Goal: Task Accomplishment & Management: Use online tool/utility

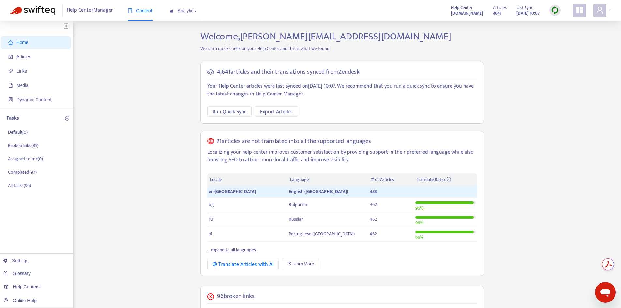
click at [554, 10] on img at bounding box center [555, 10] width 8 height 8
click at [556, 36] on link "Full Sync" at bounding box center [565, 33] width 23 height 7
click at [32, 59] on span "Articles" at bounding box center [36, 56] width 57 height 13
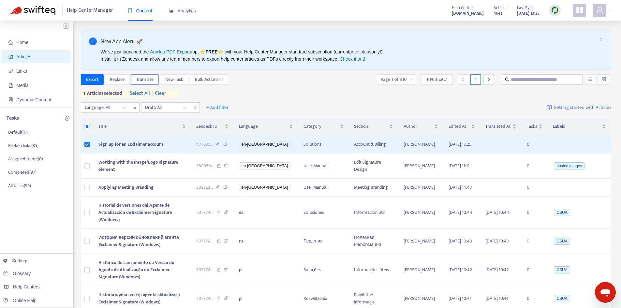
click at [149, 80] on span "Translate" at bounding box center [144, 79] width 17 height 7
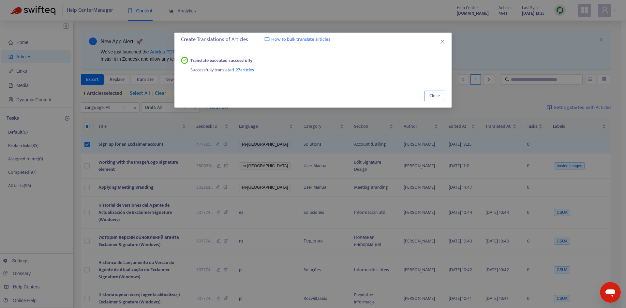
click at [437, 94] on span "Close" at bounding box center [434, 95] width 10 height 7
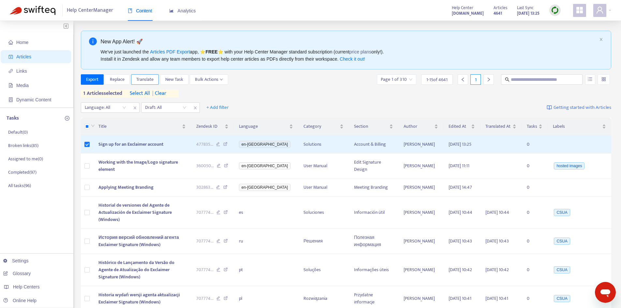
click at [149, 77] on span "Translate" at bounding box center [144, 79] width 17 height 7
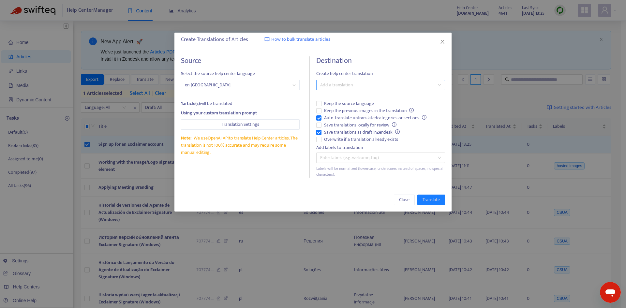
click at [350, 83] on div at bounding box center [377, 85] width 119 height 8
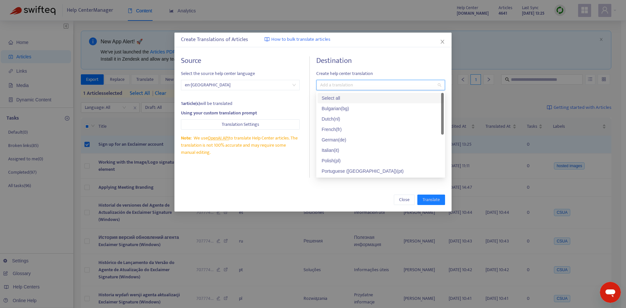
click at [339, 96] on div "Select all" at bounding box center [380, 97] width 118 height 7
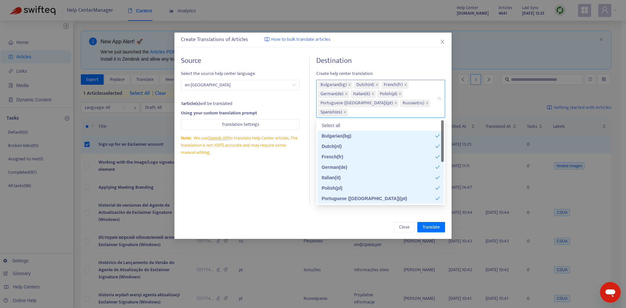
click at [397, 69] on div "Destination Create help center translation Bulgarian ( bg ) Dutch ( nl ) French…" at bounding box center [380, 130] width 129 height 149
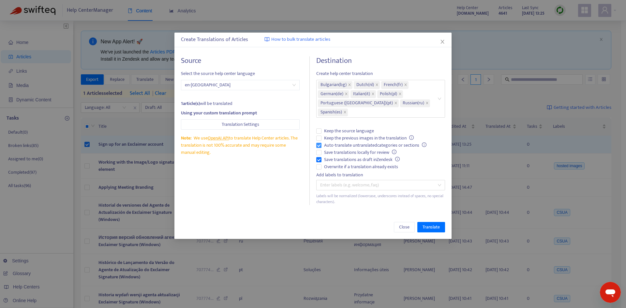
click at [336, 146] on span "Auto-translate untranslated categories or sections" at bounding box center [375, 145] width 108 height 7
click at [337, 157] on span "Save translations as draft in Zendesk" at bounding box center [361, 159] width 81 height 7
click at [337, 166] on span "Overwrite if a translation already exists" at bounding box center [360, 166] width 79 height 7
click at [423, 224] on span "Translate" at bounding box center [430, 227] width 17 height 7
